Goal: Task Accomplishment & Management: Manage account settings

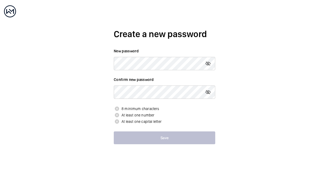
click at [153, 57] on wm-front-input "New password" at bounding box center [164, 59] width 101 height 22
click at [263, 84] on div "Create a new password New password Confirm new password 8 minimum characters At…" at bounding box center [164, 86] width 329 height 172
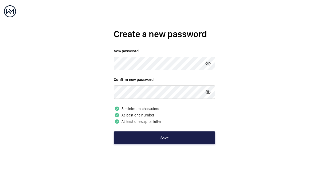
click at [157, 140] on button "Save" at bounding box center [164, 137] width 101 height 13
